Goal: Transaction & Acquisition: Purchase product/service

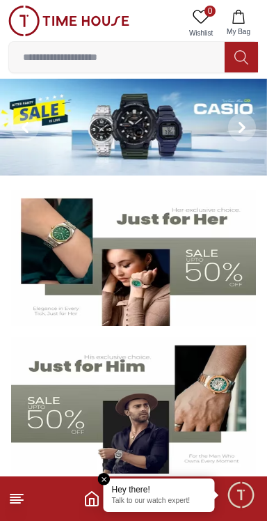
click at [161, 498] on p "Talk to our watch expert!" at bounding box center [159, 501] width 95 height 10
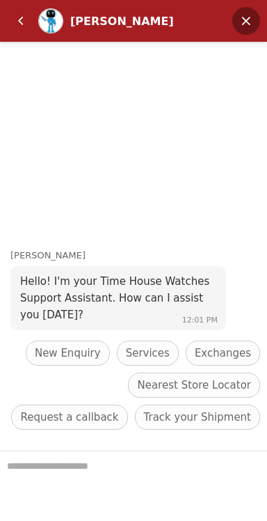
click at [251, 24] on em "Minimize" at bounding box center [246, 21] width 28 height 28
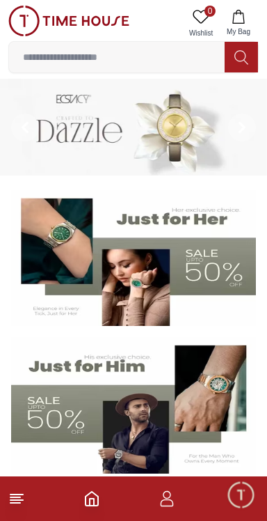
click at [171, 499] on icon "button" at bounding box center [167, 498] width 17 height 17
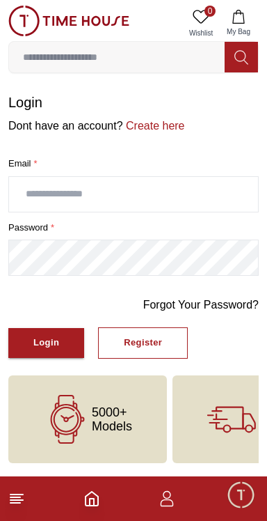
click at [55, 198] on input "text" at bounding box center [133, 194] width 249 height 35
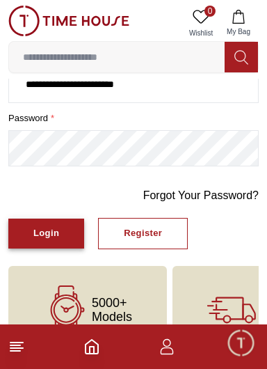
click at [39, 234] on div "Login" at bounding box center [46, 233] width 26 height 16
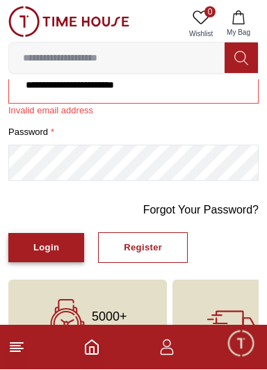
scroll to position [9, 0]
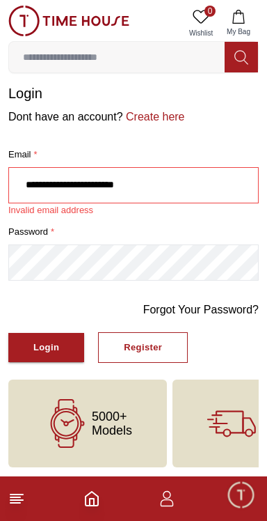
click at [29, 184] on input "**********" at bounding box center [133, 185] width 249 height 35
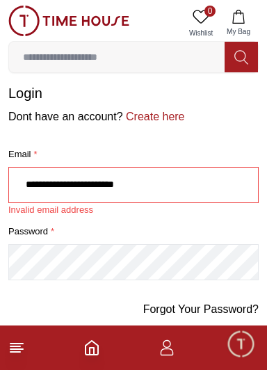
click at [26, 184] on input "**********" at bounding box center [133, 185] width 249 height 35
click at [198, 187] on input "**********" at bounding box center [133, 185] width 249 height 35
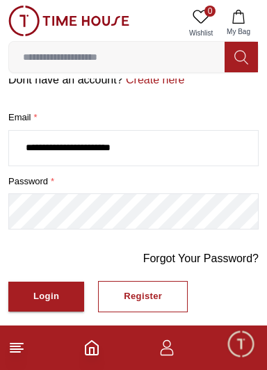
scroll to position [49, 0]
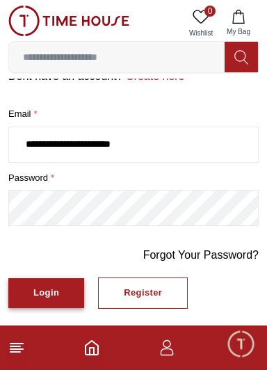
type input "**********"
click at [47, 292] on div "Login" at bounding box center [46, 293] width 26 height 16
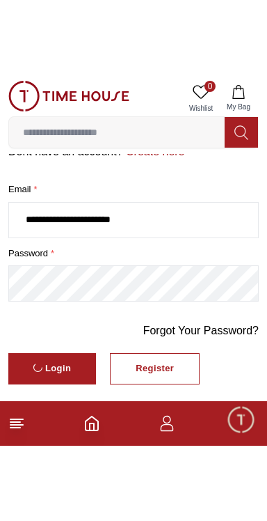
scroll to position [0, 0]
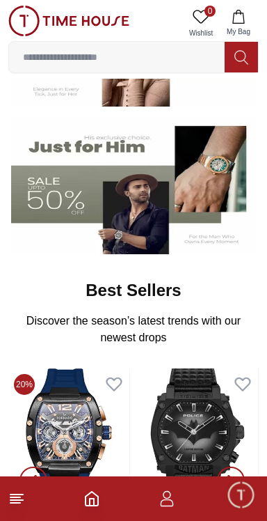
scroll to position [219, 0]
click at [238, 26] on button "My Bag" at bounding box center [239, 23] width 40 height 35
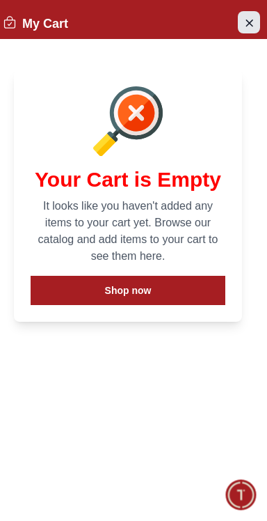
click at [244, 17] on icon "Close Account" at bounding box center [249, 22] width 11 height 17
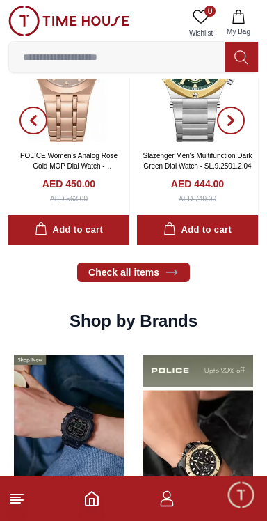
scroll to position [1026, 0]
click at [166, 496] on icon "button" at bounding box center [167, 498] width 17 height 17
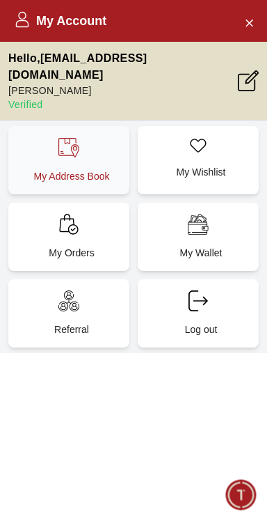
click at [97, 145] on div "My Address Book" at bounding box center [68, 160] width 121 height 68
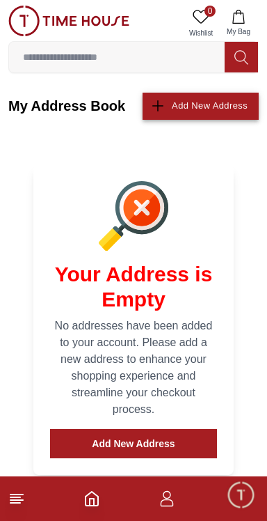
click at [230, 104] on div "Add New Address" at bounding box center [210, 106] width 76 height 16
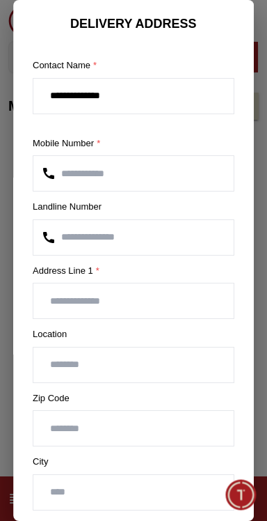
click at [152, 232] on input "number" at bounding box center [133, 237] width 200 height 35
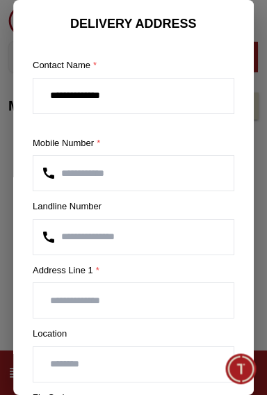
paste input "**********"
click at [67, 235] on input "**********" at bounding box center [133, 237] width 200 height 35
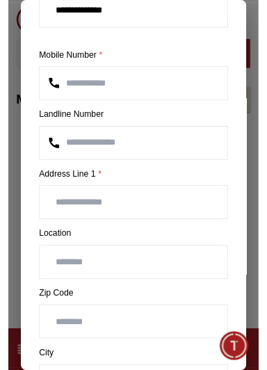
scroll to position [86, 0]
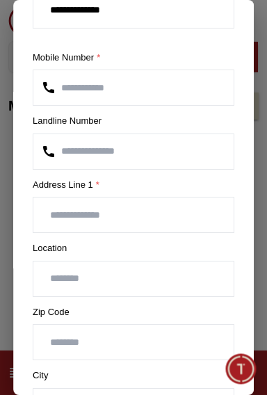
type input "**********"
click at [148, 216] on input "text" at bounding box center [133, 215] width 200 height 35
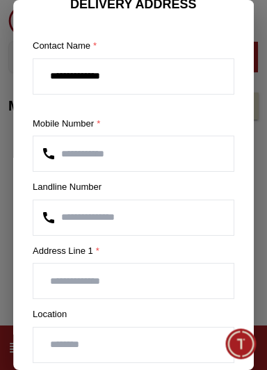
scroll to position [19, 0]
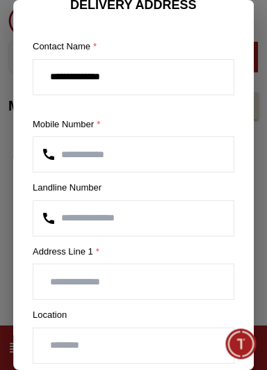
click at [184, 278] on input "text" at bounding box center [133, 281] width 200 height 35
type input "*"
click at [74, 283] on input "text" at bounding box center [133, 281] width 200 height 35
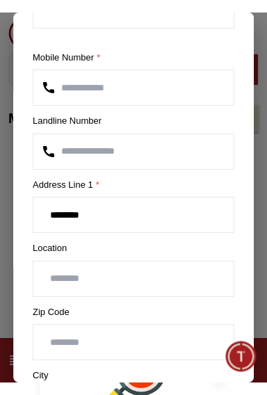
scroll to position [99, 0]
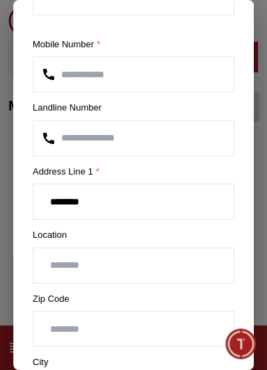
type input "********"
click at [80, 265] on input "text" at bounding box center [133, 265] width 200 height 35
type input "******"
click at [65, 328] on input "number" at bounding box center [133, 329] width 200 height 35
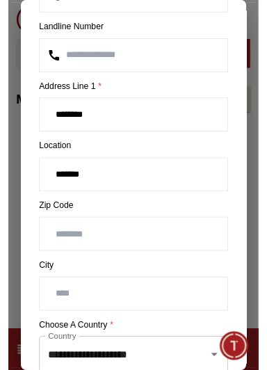
scroll to position [179, 0]
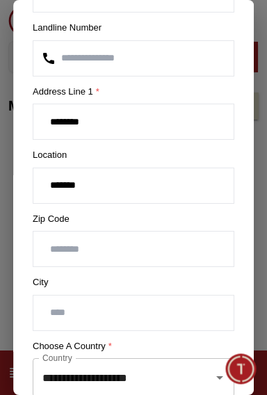
type input "*****"
click at [63, 313] on input "text" at bounding box center [133, 313] width 200 height 35
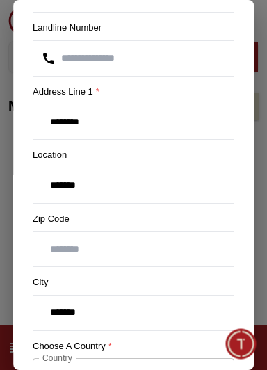
type input "******"
click at [73, 184] on input "******" at bounding box center [133, 185] width 200 height 35
click at [63, 183] on input "******" at bounding box center [133, 185] width 200 height 35
click at [88, 184] on input "**********" at bounding box center [133, 185] width 200 height 35
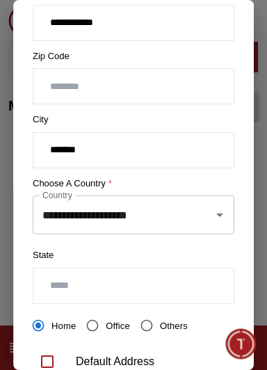
scroll to position [342, 0]
click at [216, 221] on button "Open" at bounding box center [219, 214] width 19 height 19
type input "**********"
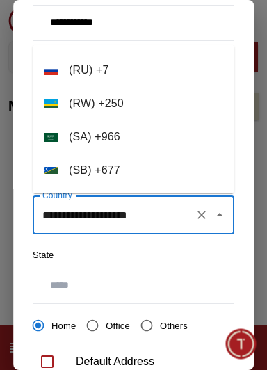
scroll to position [6314, 0]
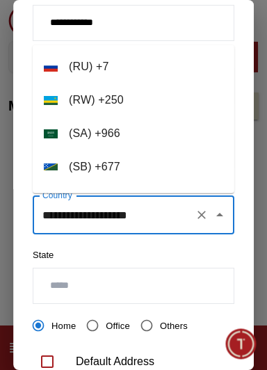
click at [148, 134] on li "( SA ) + 966" at bounding box center [134, 133] width 202 height 33
type input "**********"
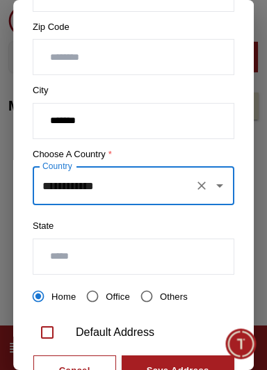
scroll to position [377, 0]
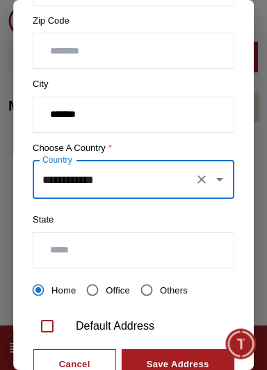
click at [199, 249] on input "text" at bounding box center [133, 250] width 200 height 35
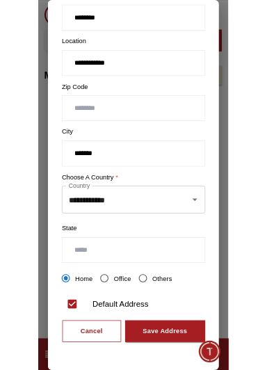
scroll to position [272, 0]
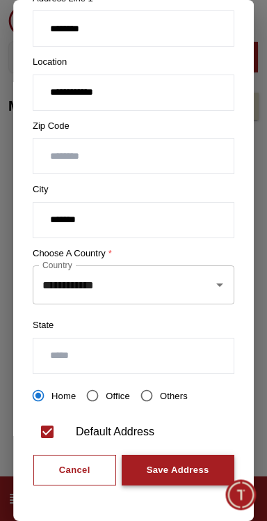
click at [172, 462] on div "Save Address" at bounding box center [178, 470] width 63 height 16
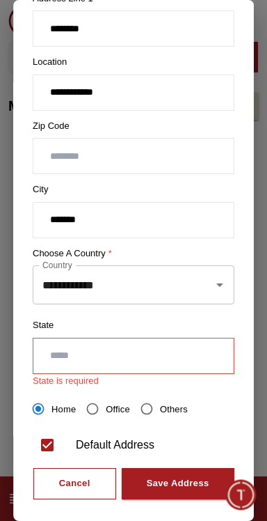
click at [127, 351] on input "text" at bounding box center [133, 355] width 200 height 35
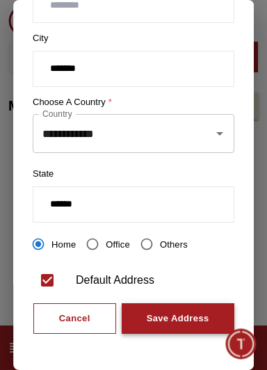
type input "******"
click at [184, 322] on div "Save Address" at bounding box center [178, 319] width 63 height 16
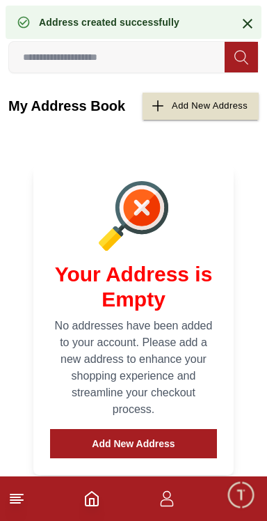
scroll to position [0, 0]
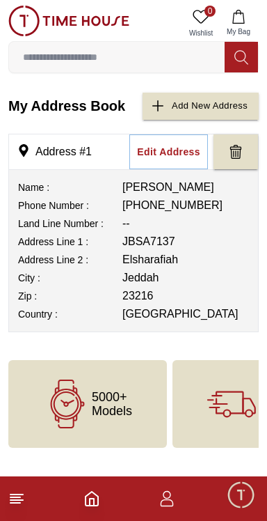
click at [244, 15] on icon "button" at bounding box center [238, 17] width 12 height 14
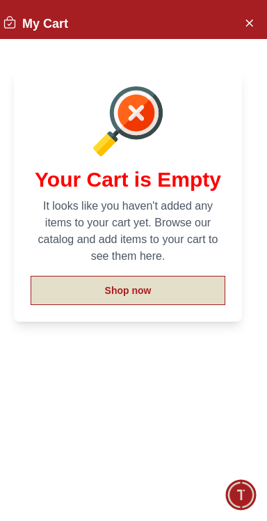
click at [77, 290] on button "Shop now" at bounding box center [128, 290] width 195 height 29
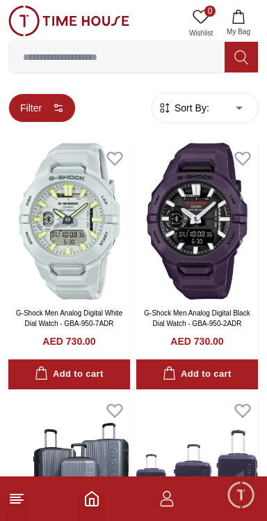
click at [36, 107] on button "Filter" at bounding box center [42, 107] width 68 height 29
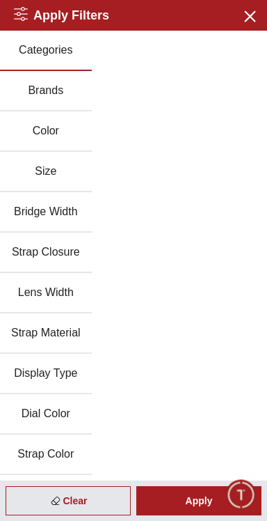
click at [29, 93] on button "Brands" at bounding box center [46, 91] width 92 height 40
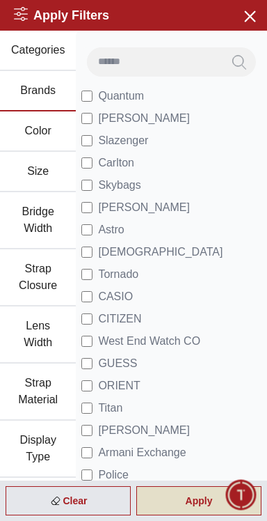
click at [186, 502] on div "Apply" at bounding box center [198, 500] width 125 height 29
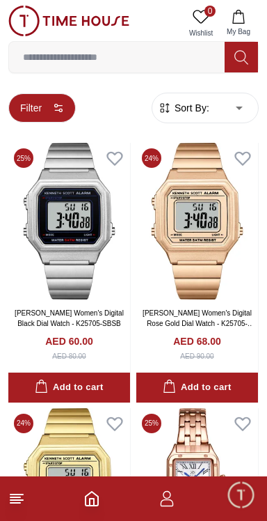
click at [34, 106] on button "Filter" at bounding box center [42, 107] width 68 height 29
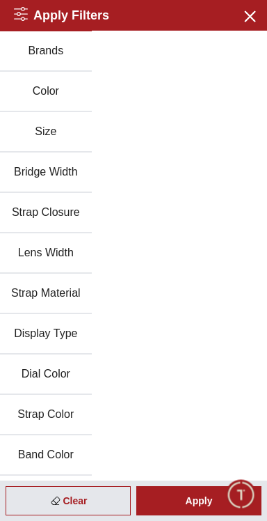
scroll to position [66, 0]
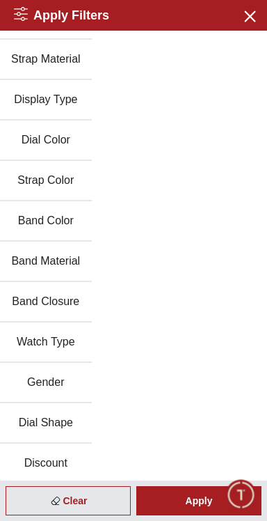
click at [40, 383] on button "Gender" at bounding box center [46, 383] width 92 height 40
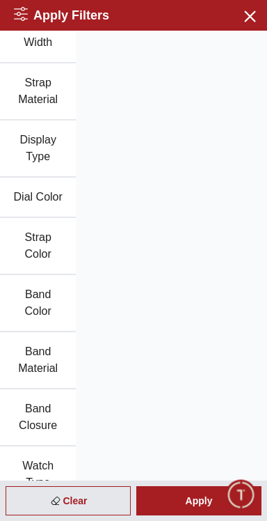
scroll to position [0, 0]
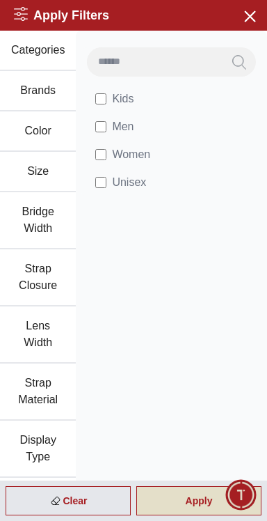
click at [189, 502] on div "Apply" at bounding box center [198, 500] width 125 height 29
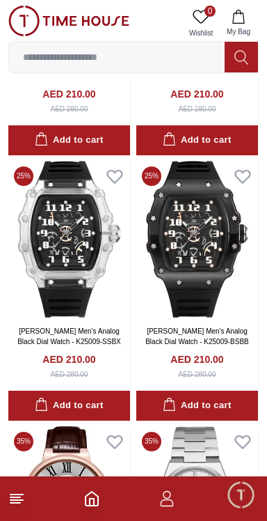
scroll to position [1102, 0]
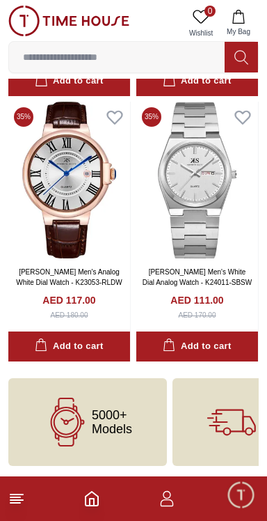
click at [122, 413] on span "5000+ Models" at bounding box center [112, 422] width 40 height 28
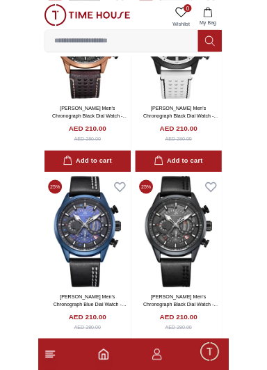
scroll to position [0, 0]
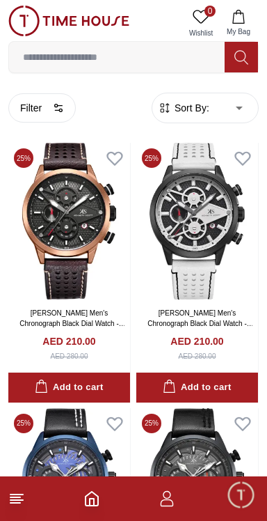
click at [159, 495] on icon "button" at bounding box center [167, 498] width 17 height 17
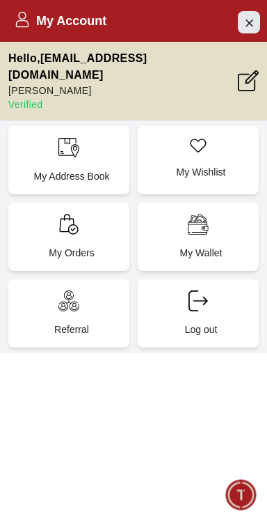
click at [249, 22] on icon "Close Account" at bounding box center [249, 22] width 6 height 6
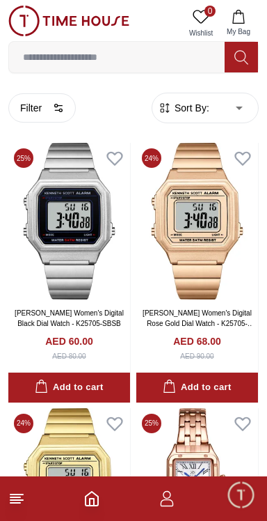
click at [99, 498] on icon "Home" at bounding box center [92, 498] width 17 height 17
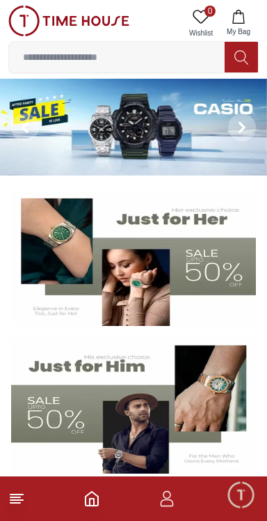
click at [56, 62] on input at bounding box center [117, 57] width 216 height 28
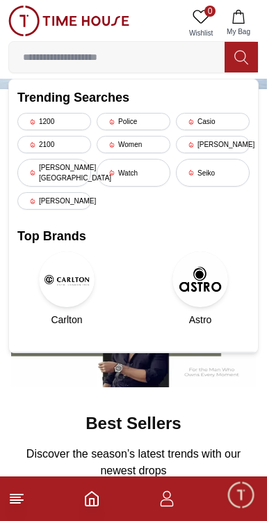
scroll to position [84, 0]
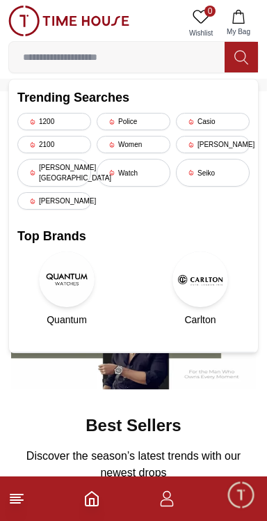
click at [78, 57] on input at bounding box center [117, 57] width 216 height 28
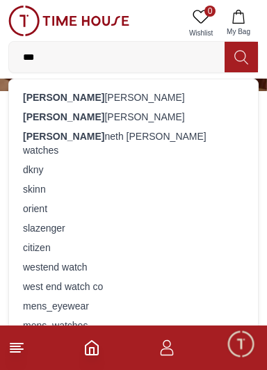
type input "***"
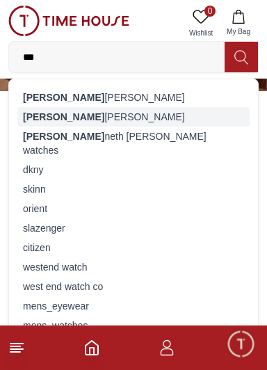
click at [45, 118] on div "ken neth scott" at bounding box center [133, 116] width 232 height 19
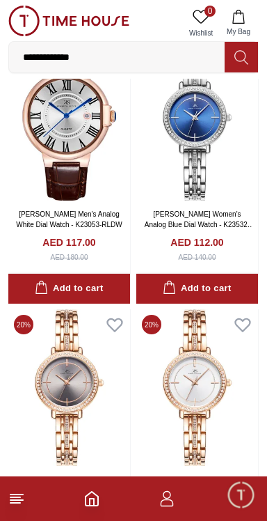
scroll to position [5114, 0]
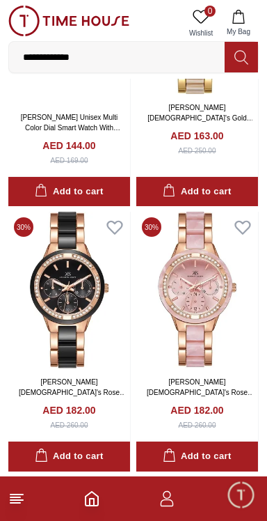
scroll to position [7785, 0]
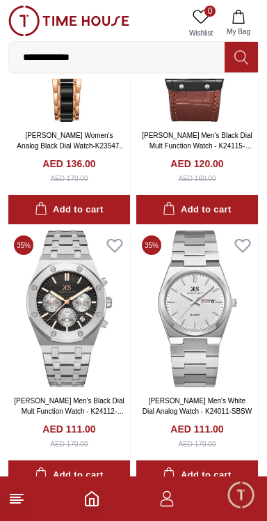
scroll to position [10003, 0]
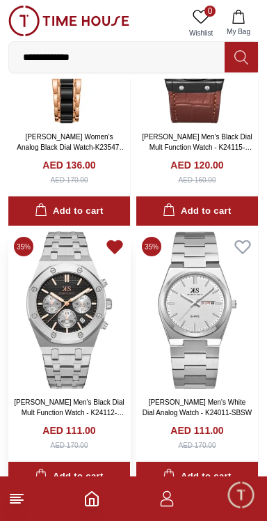
click at [113, 253] on icon at bounding box center [114, 247] width 15 height 13
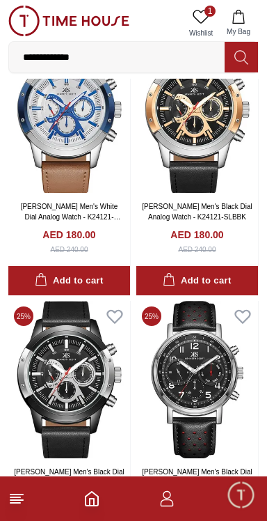
scroll to position [12848, 0]
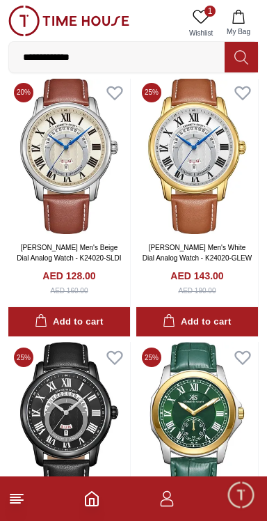
scroll to position [15461, 0]
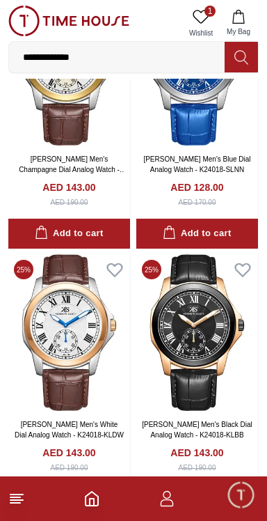
scroll to position [16078, 0]
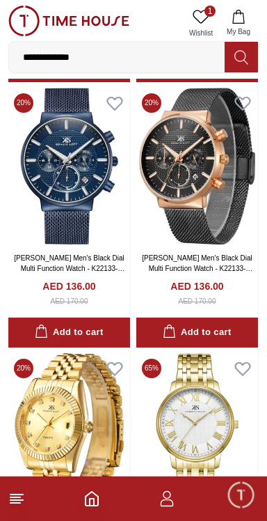
scroll to position [20221, 0]
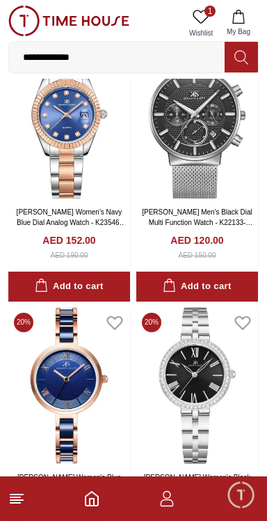
scroll to position [28812, 0]
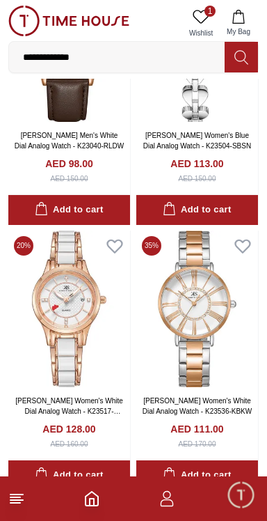
scroll to position [31487, 0]
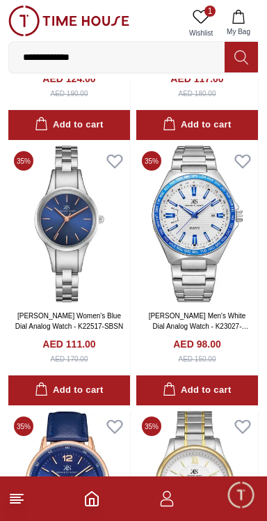
scroll to position [33945, 0]
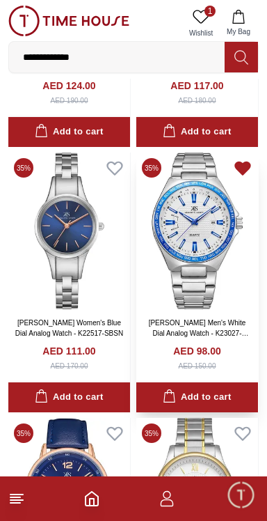
click at [241, 175] on icon at bounding box center [242, 168] width 15 height 13
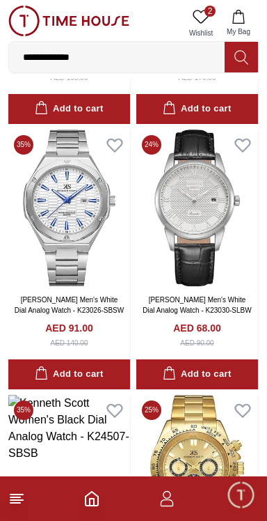
scroll to position [35840, 0]
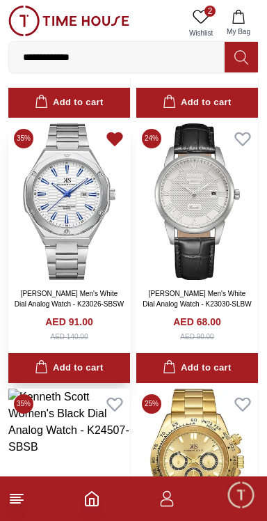
click at [111, 145] on icon at bounding box center [114, 139] width 15 height 13
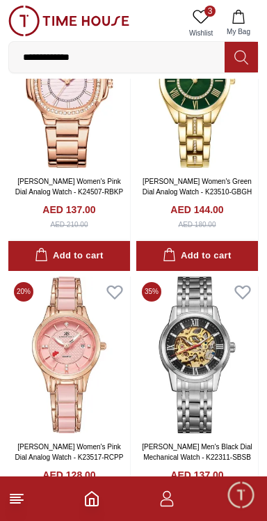
scroll to position [36886, 0]
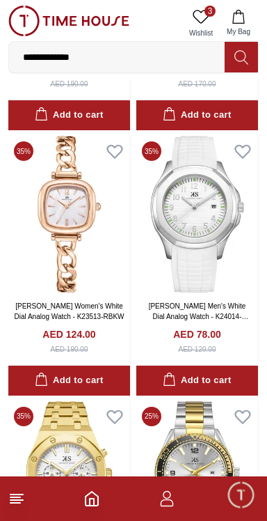
scroll to position [42068, 0]
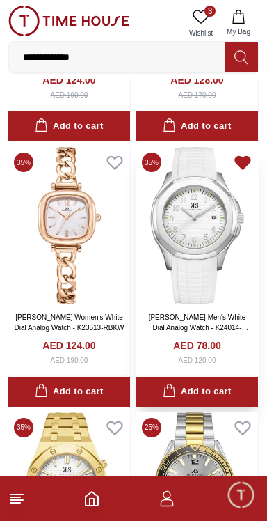
click at [241, 169] on icon at bounding box center [242, 163] width 15 height 13
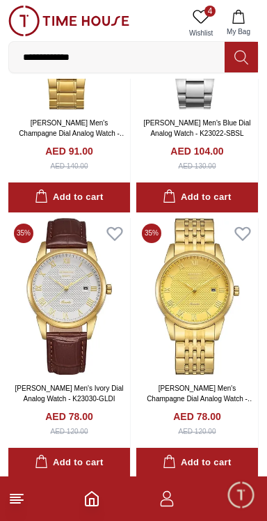
scroll to position [44942, 0]
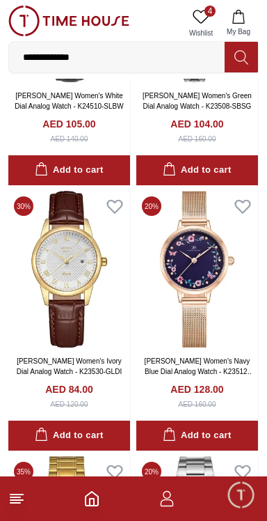
scroll to position [44258, 0]
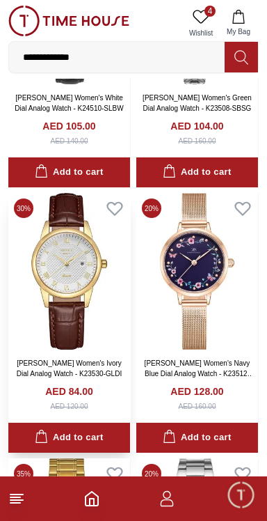
click at [72, 312] on img at bounding box center [69, 271] width 122 height 157
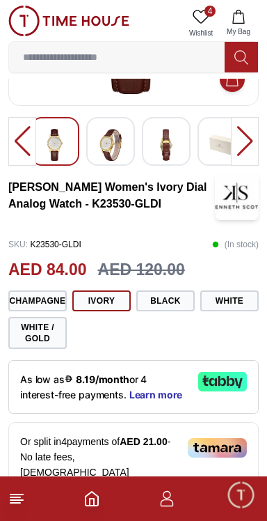
scroll to position [193, 0]
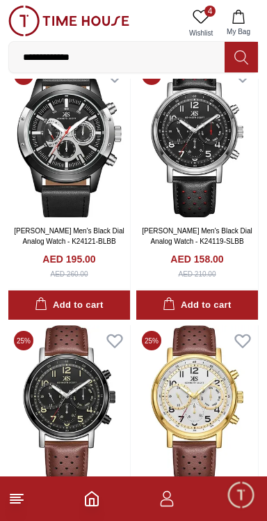
scroll to position [13090, 0]
click at [56, 191] on img at bounding box center [69, 138] width 122 height 157
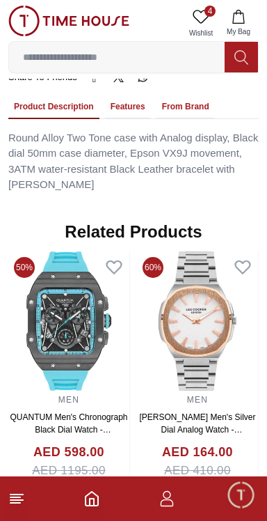
scroll to position [1088, 0]
